Goal: Information Seeking & Learning: Learn about a topic

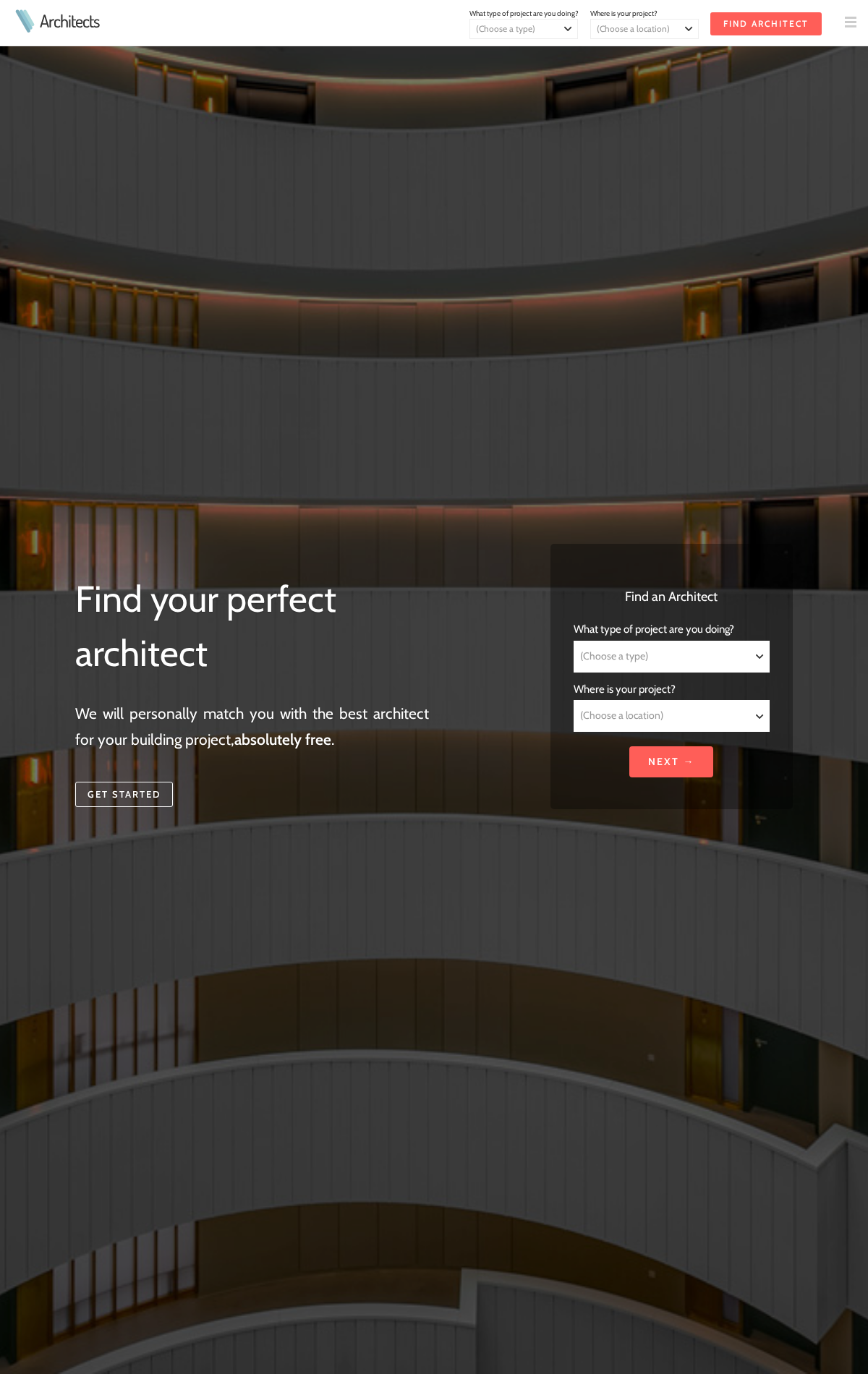
scroll to position [4423, 0]
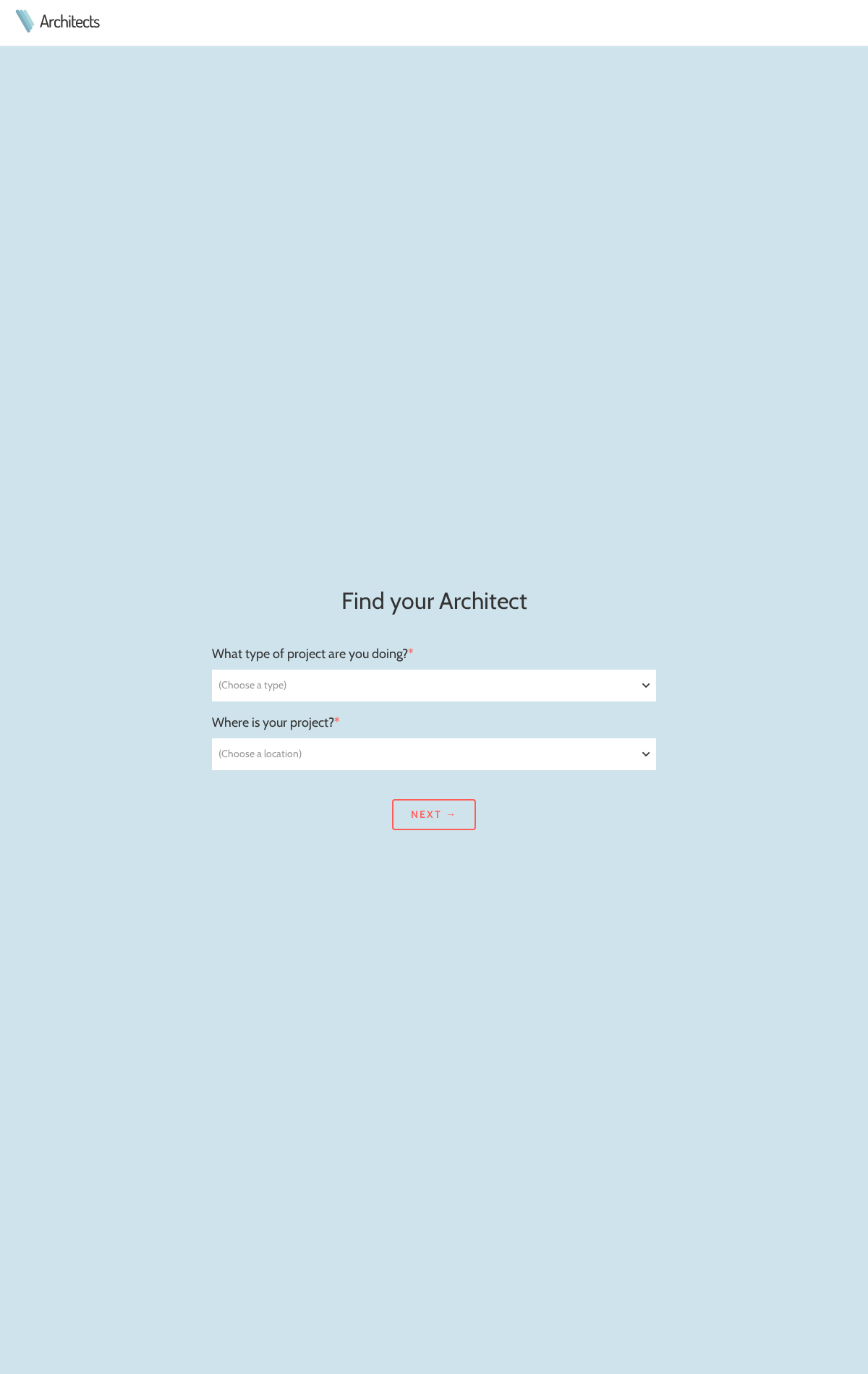
scroll to position [2311, 0]
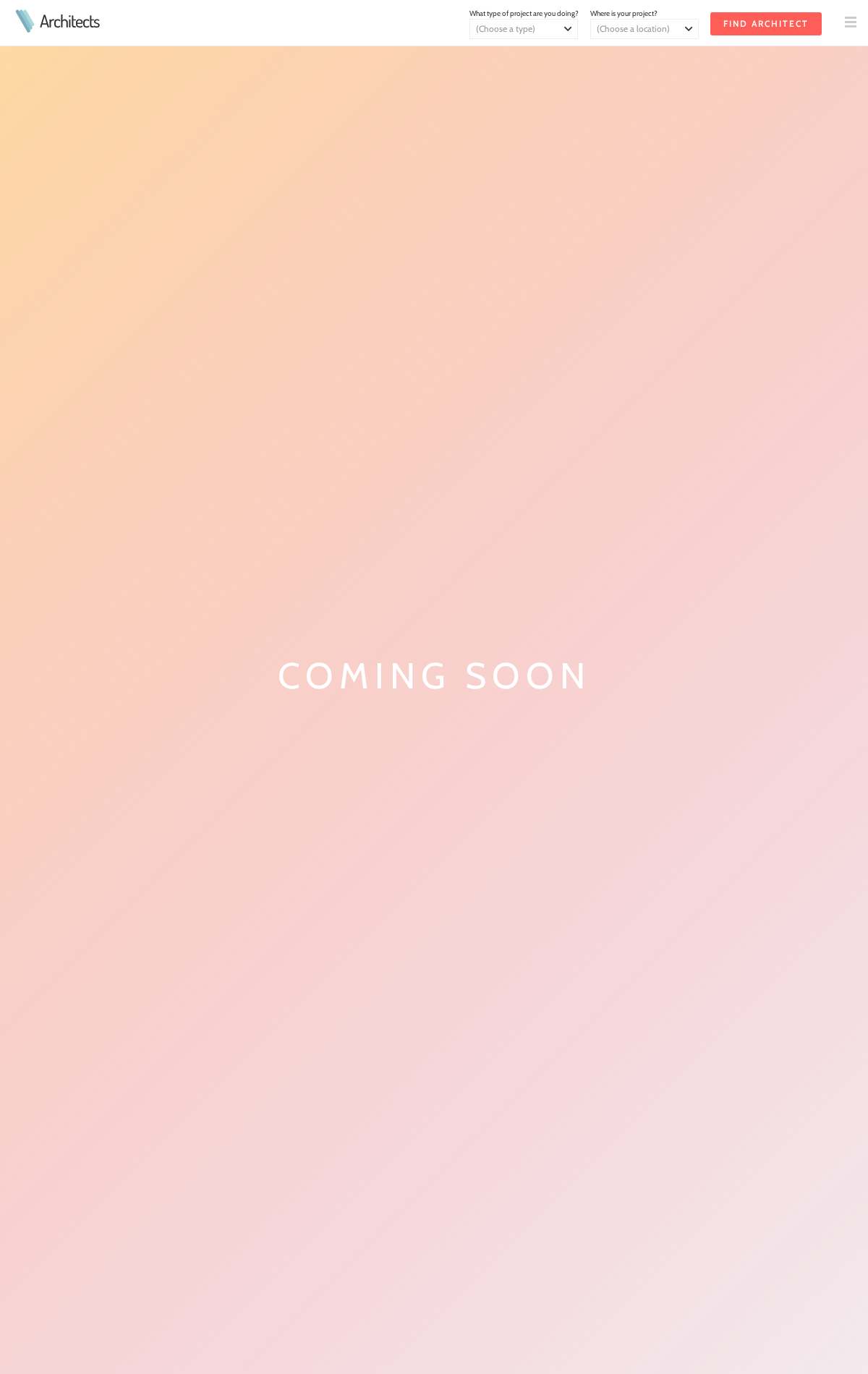
scroll to position [414, 0]
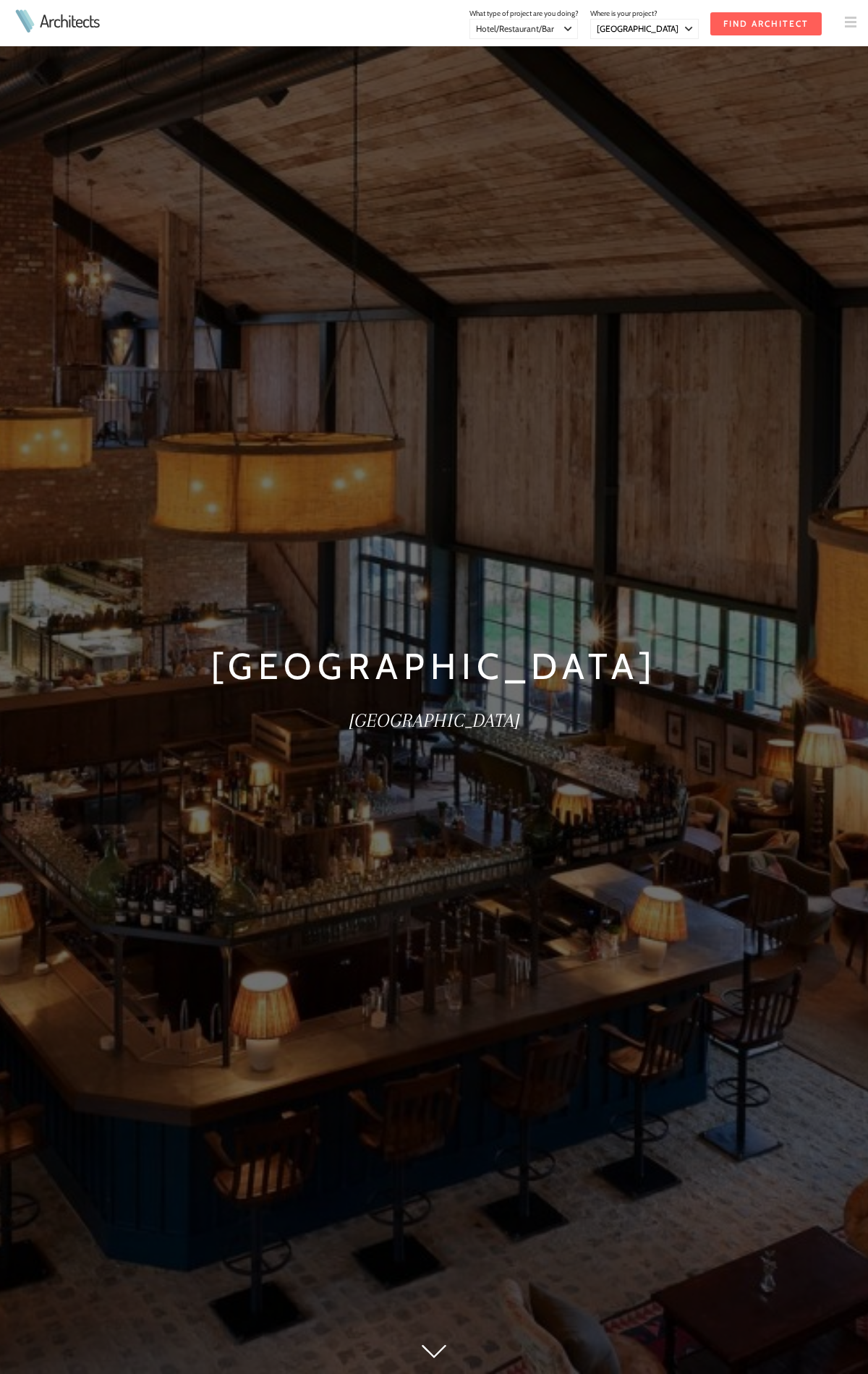
select select "[GEOGRAPHIC_DATA]"
select select "Hospitality"
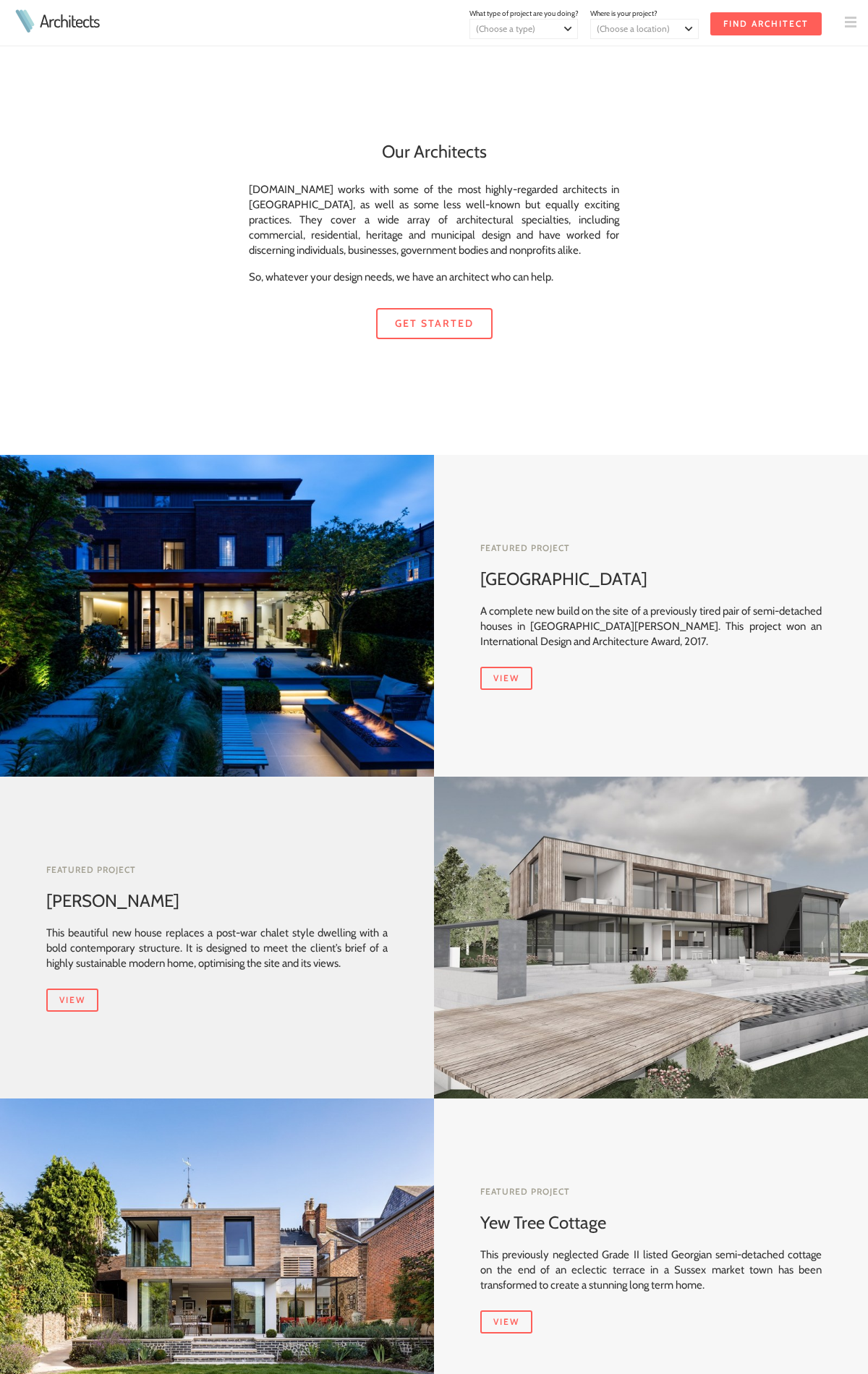
scroll to position [740, 0]
